Goal: Navigation & Orientation: Find specific page/section

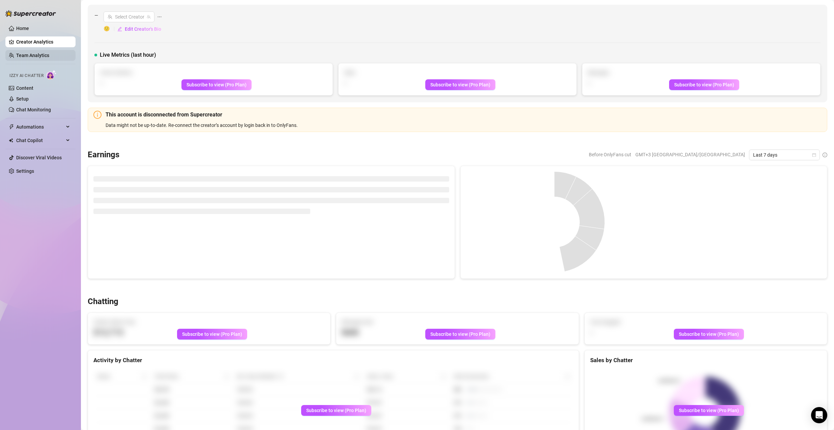
click at [32, 53] on link "Team Analytics" at bounding box center [32, 55] width 33 height 5
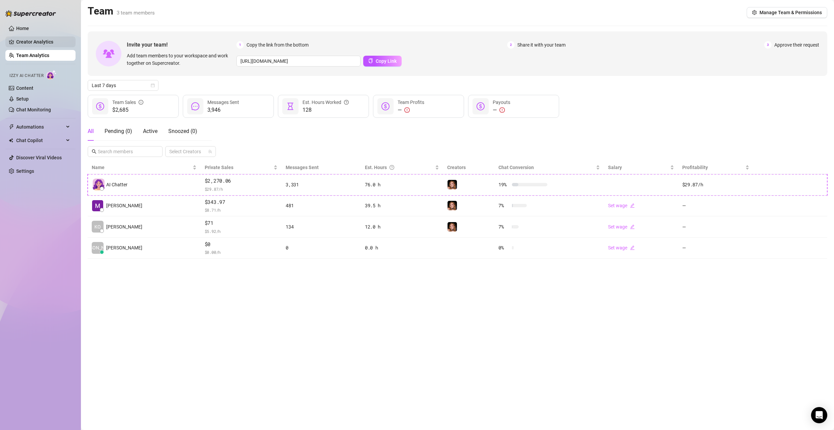
click at [16, 40] on link "Creator Analytics" at bounding box center [43, 41] width 54 height 11
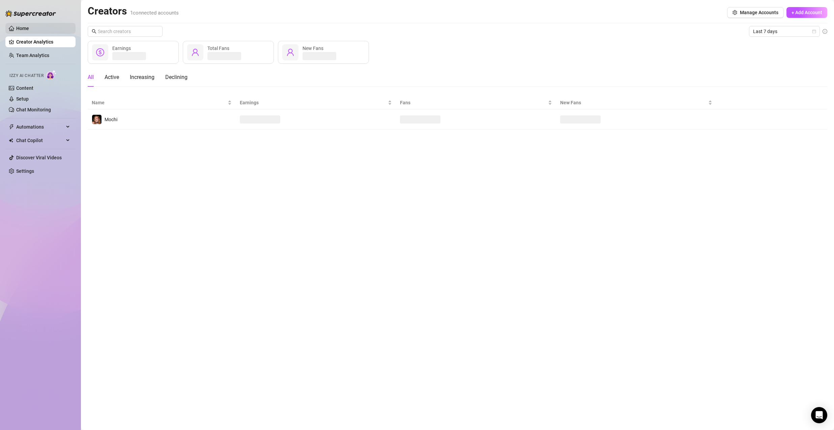
click at [18, 30] on link "Home" at bounding box center [22, 28] width 13 height 5
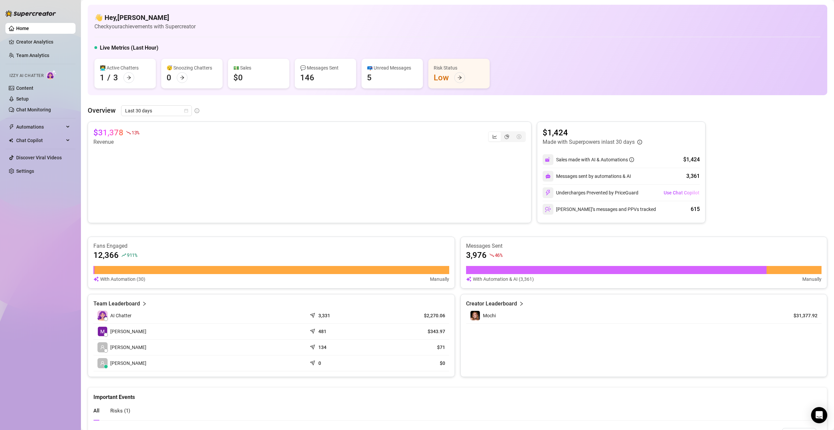
click at [525, 20] on div "👋 Hey, [PERSON_NAME] Check your achievements with Supercreator" at bounding box center [457, 22] width 726 height 18
